Goal: Transaction & Acquisition: Purchase product/service

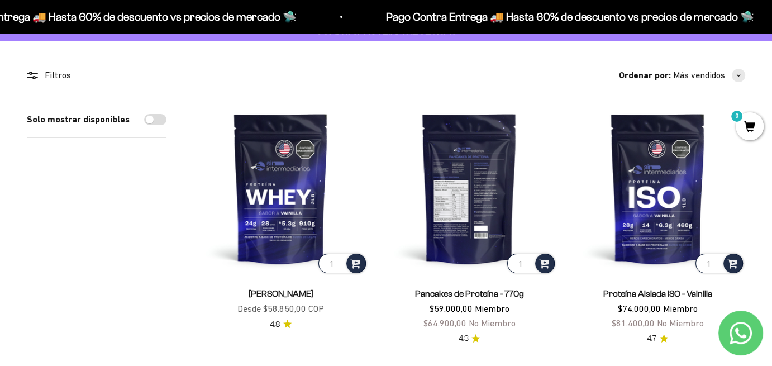
scroll to position [74, 0]
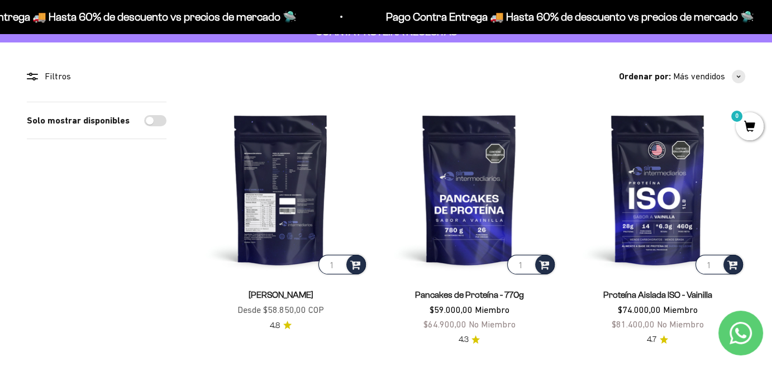
click at [282, 179] on img at bounding box center [280, 189] width 175 height 175
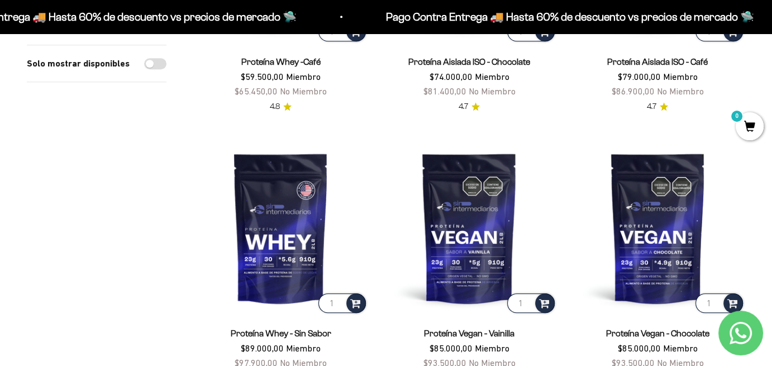
scroll to position [894, 0]
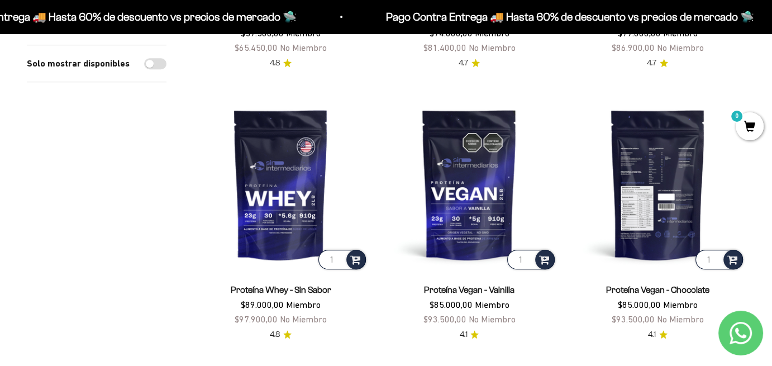
click at [661, 204] on img at bounding box center [657, 184] width 175 height 175
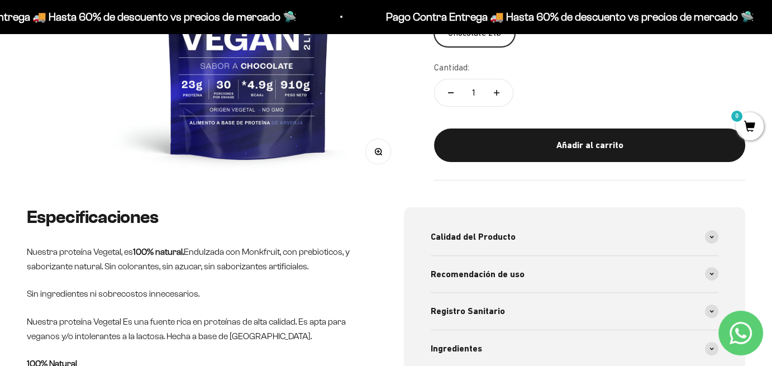
scroll to position [298, 0]
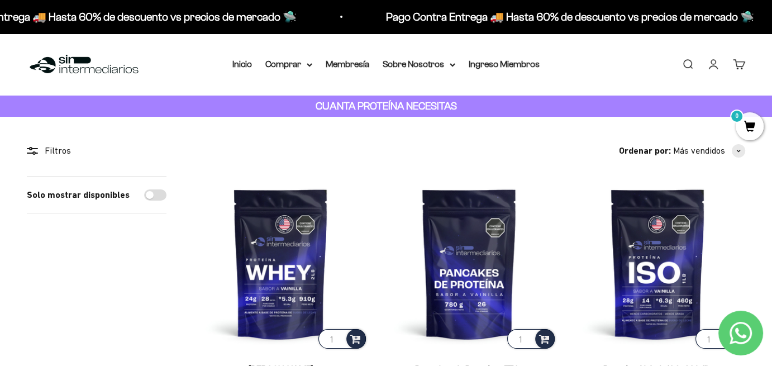
click at [159, 194] on input "Solo mostrar disponibles" at bounding box center [155, 194] width 22 height 11
checkbox input "true"
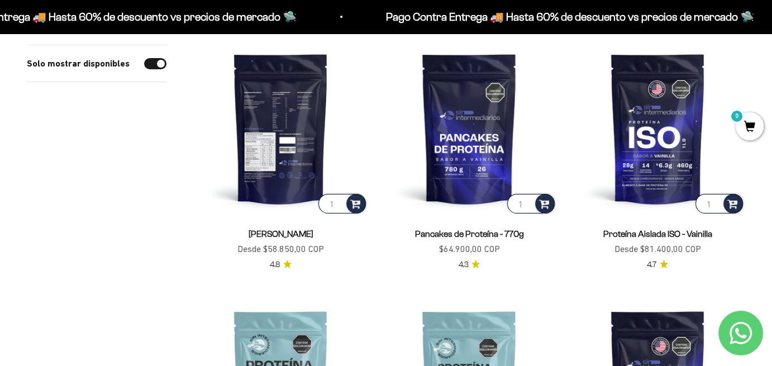
scroll to position [149, 0]
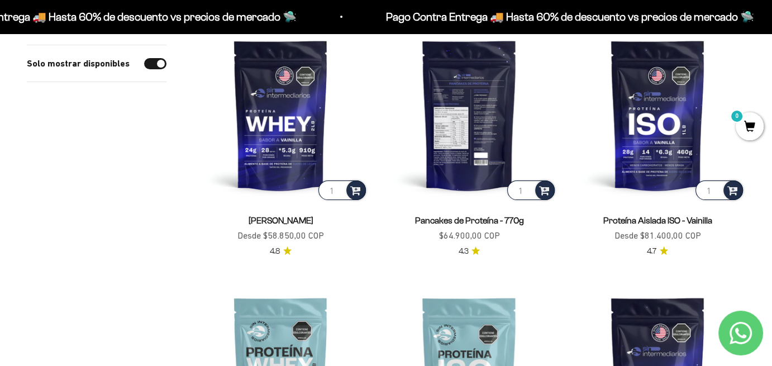
click at [442, 135] on img at bounding box center [468, 114] width 175 height 175
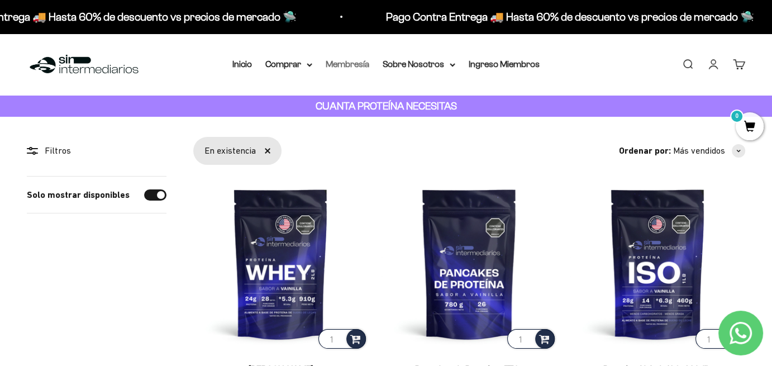
click at [349, 66] on link "Membresía" at bounding box center [348, 63] width 44 height 9
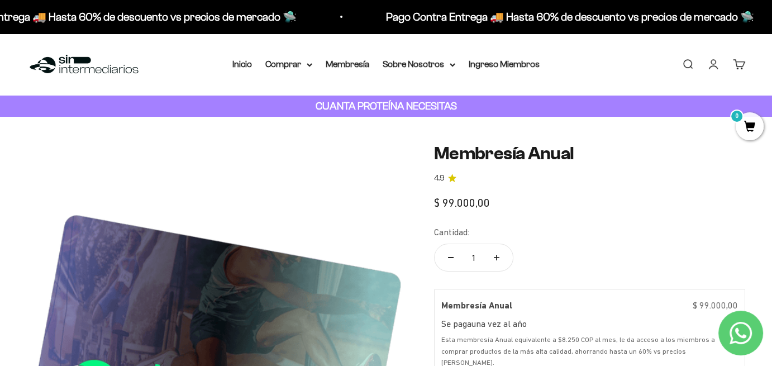
click at [402, 106] on strong "CUANTA PROTEÍNA NECESITAS" at bounding box center [386, 106] width 141 height 12
click at [280, 63] on summary "Comprar" at bounding box center [288, 64] width 47 height 15
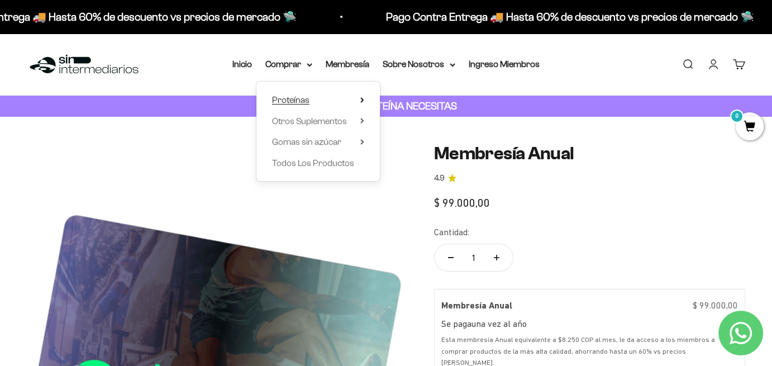
click at [301, 98] on span "Proteínas" at bounding box center [290, 99] width 37 height 9
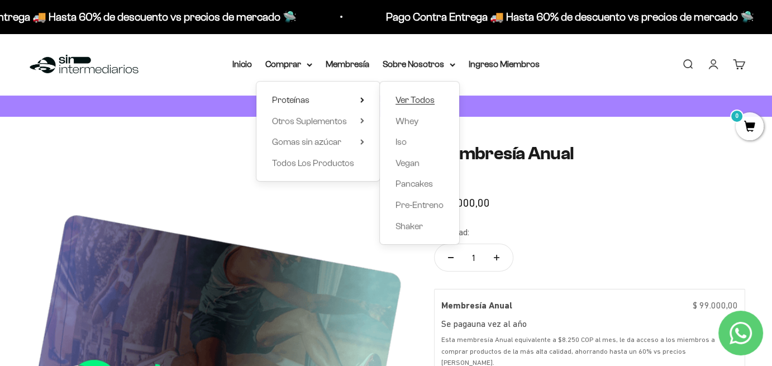
click at [406, 98] on span "Ver Todos" at bounding box center [414, 99] width 39 height 9
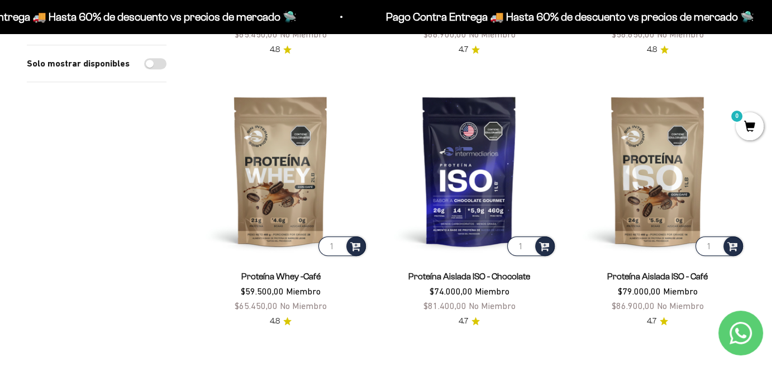
scroll to position [637, 0]
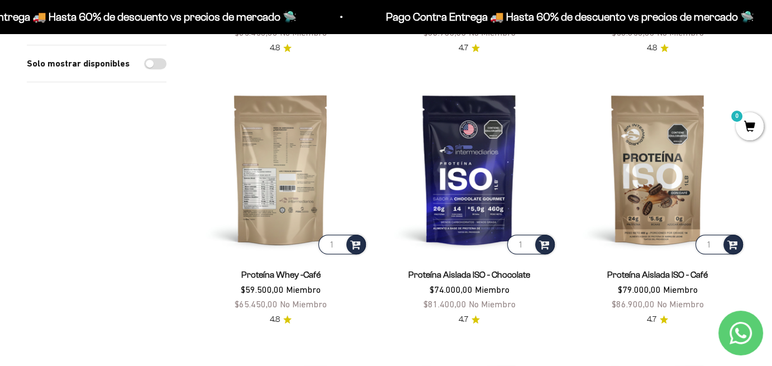
click at [285, 186] on img at bounding box center [280, 169] width 175 height 175
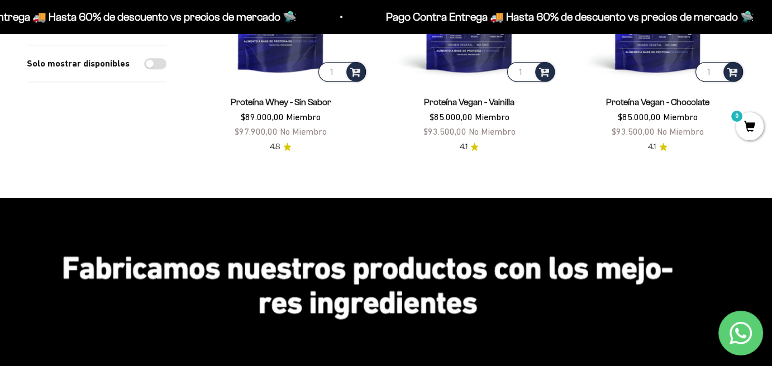
scroll to position [1010, 0]
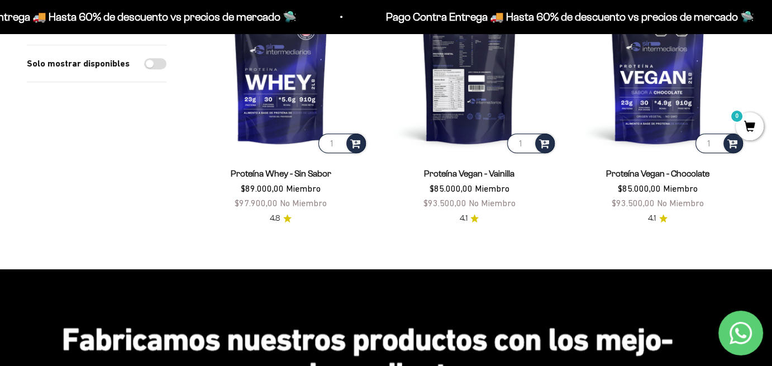
click at [474, 137] on img at bounding box center [468, 67] width 175 height 175
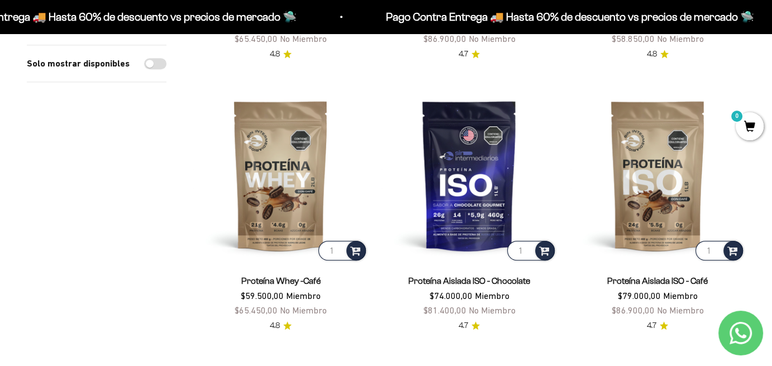
scroll to position [637, 0]
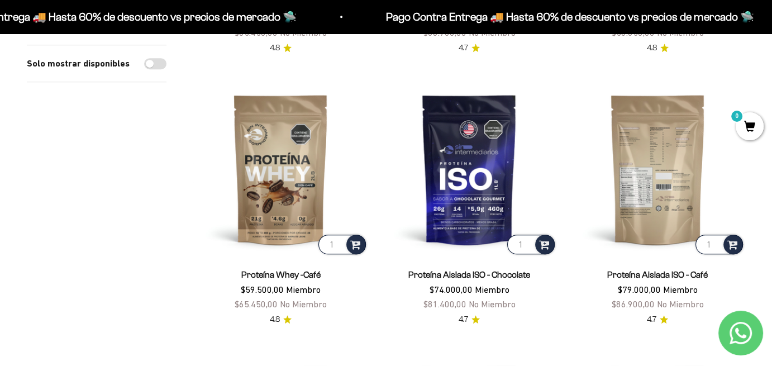
click at [654, 181] on img at bounding box center [657, 169] width 175 height 175
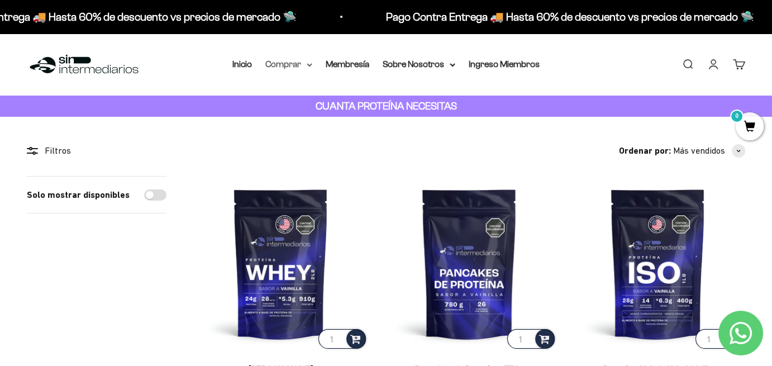
click at [287, 65] on summary "Comprar" at bounding box center [288, 64] width 47 height 15
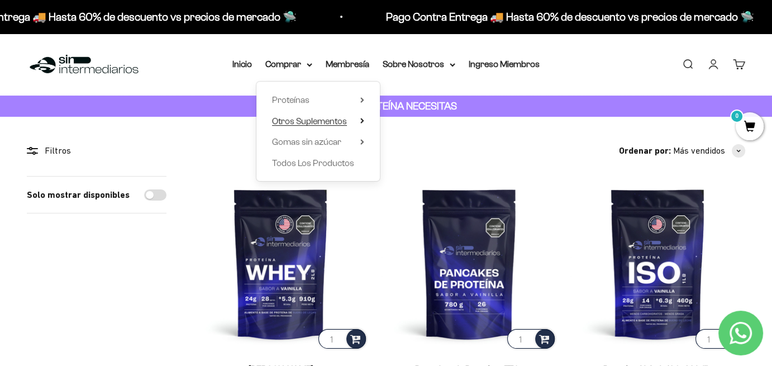
click at [306, 120] on span "Otros Suplementos" at bounding box center [309, 120] width 75 height 9
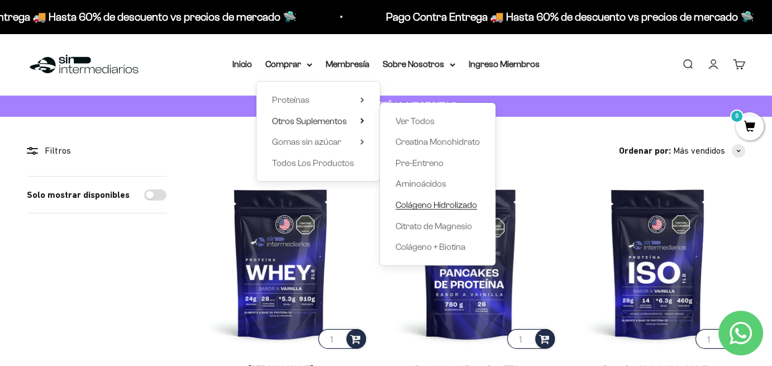
click at [424, 204] on span "Colágeno Hidrolizado" at bounding box center [436, 204] width 82 height 9
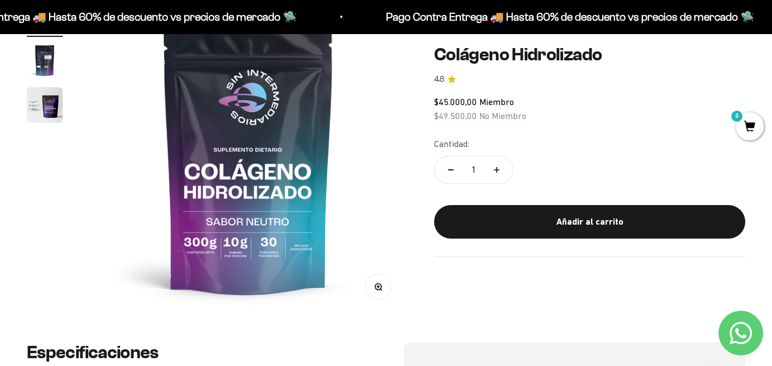
scroll to position [74, 0]
